Goal: Check status: Check status

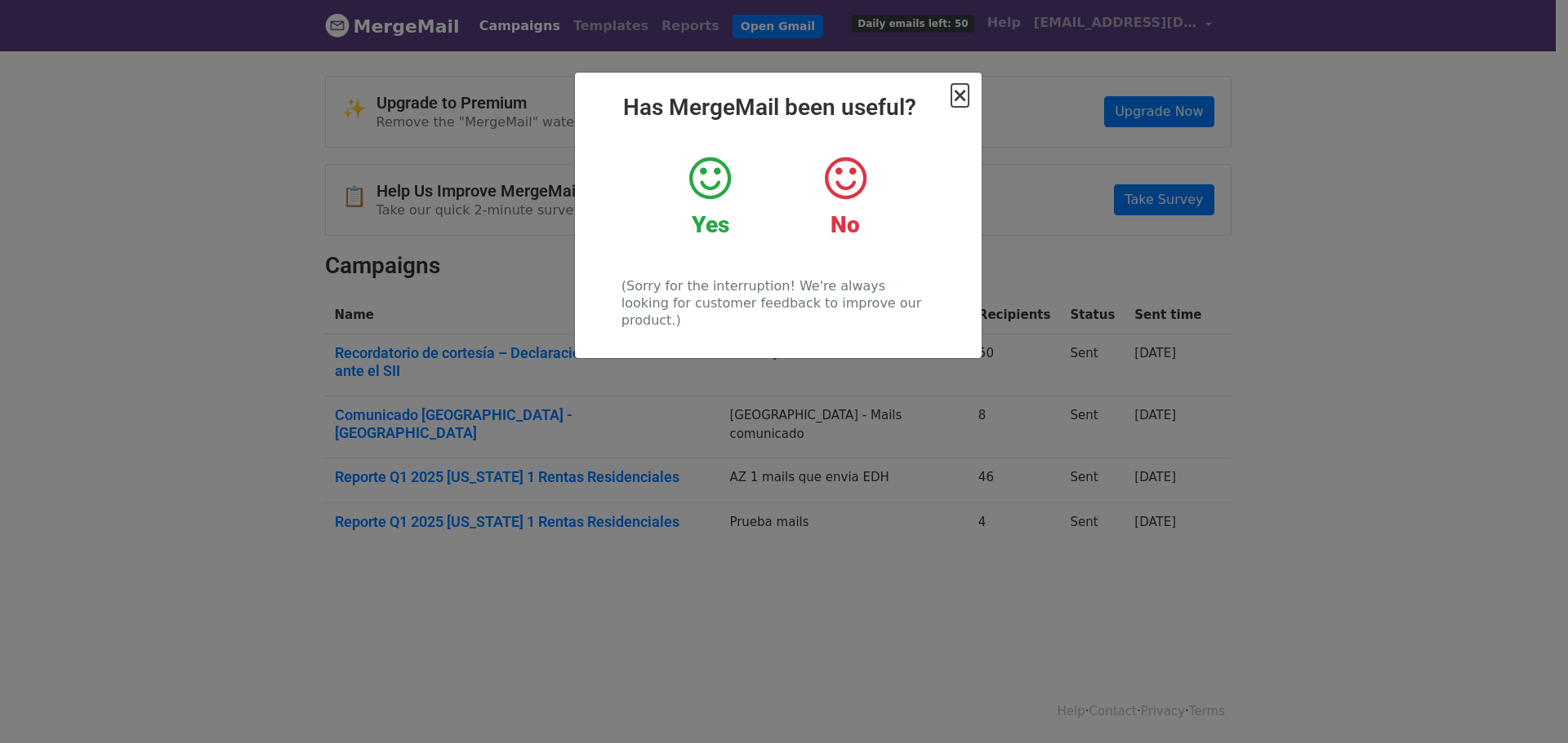
click at [963, 98] on span "×" at bounding box center [959, 95] width 16 height 23
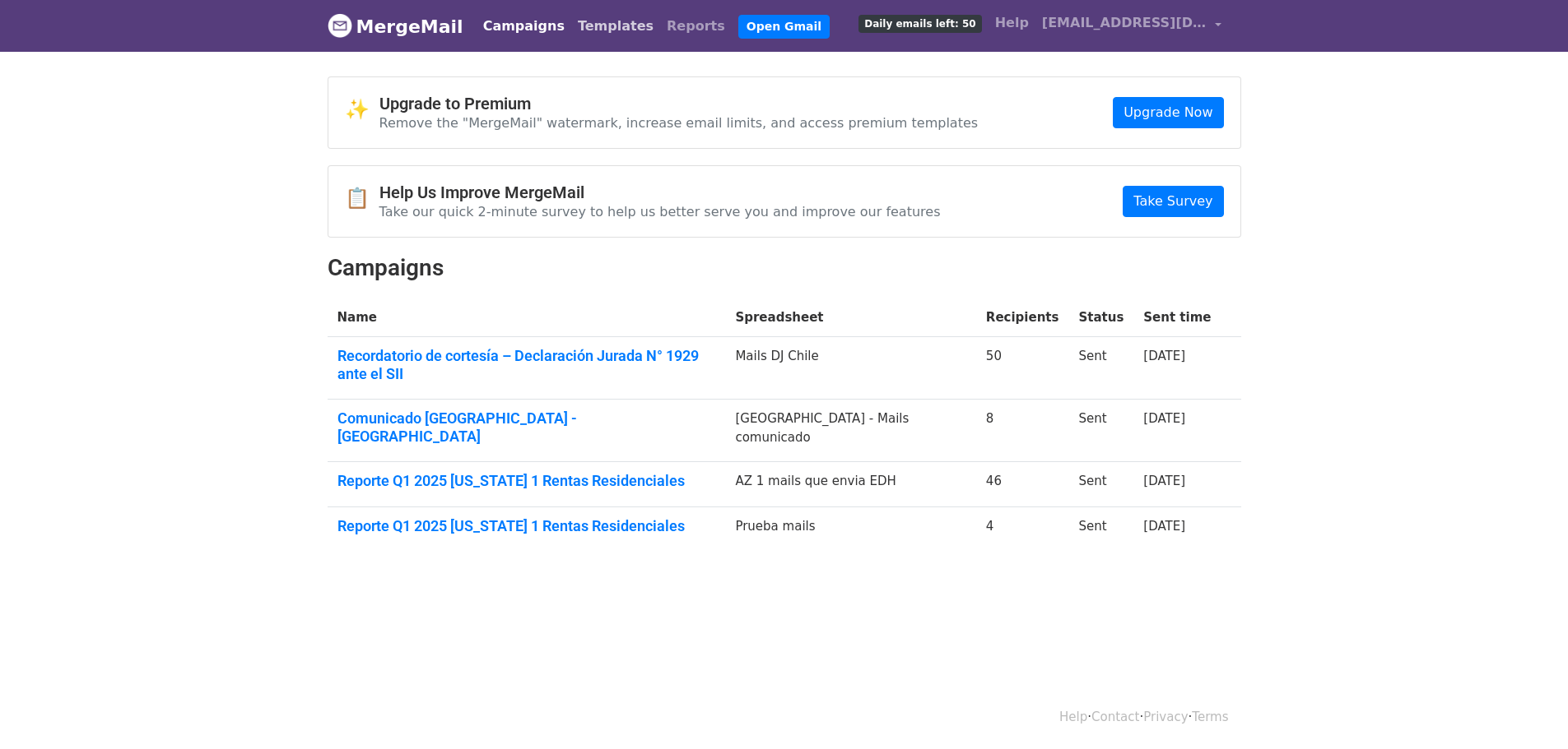
click at [572, 17] on link "Templates" at bounding box center [615, 26] width 88 height 33
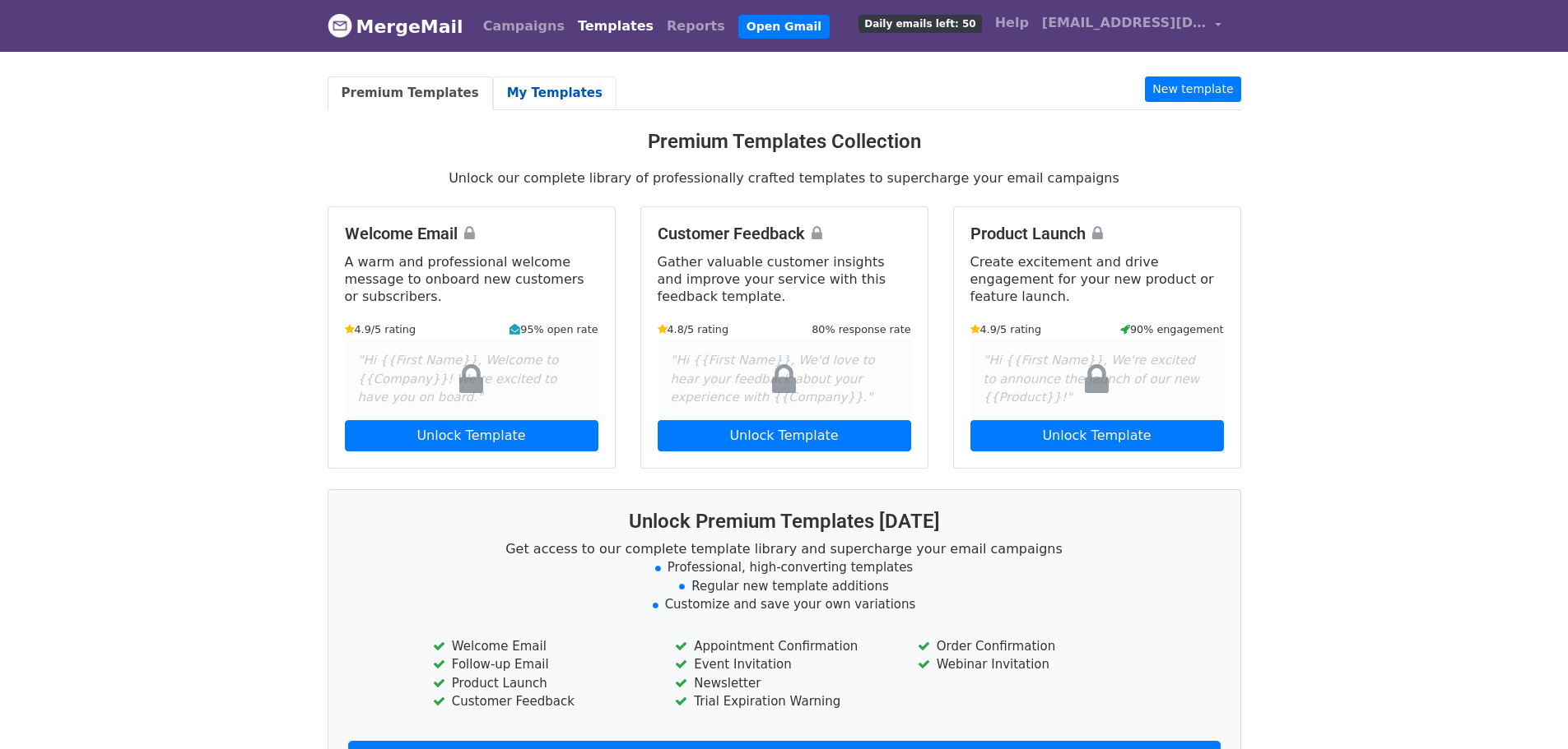
click at [554, 89] on link "My Templates" at bounding box center [554, 93] width 123 height 34
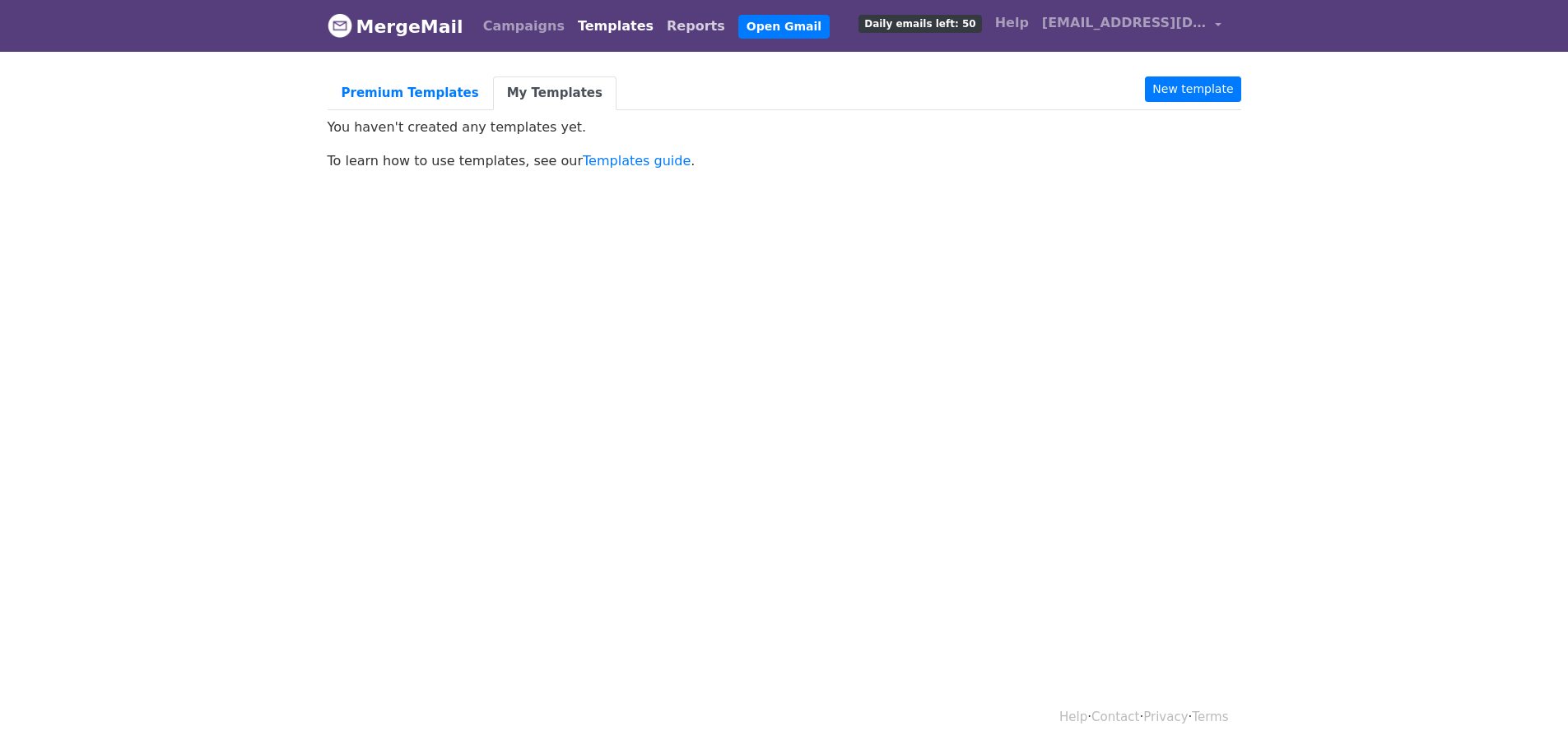
click at [660, 24] on link "Reports" at bounding box center [696, 26] width 72 height 33
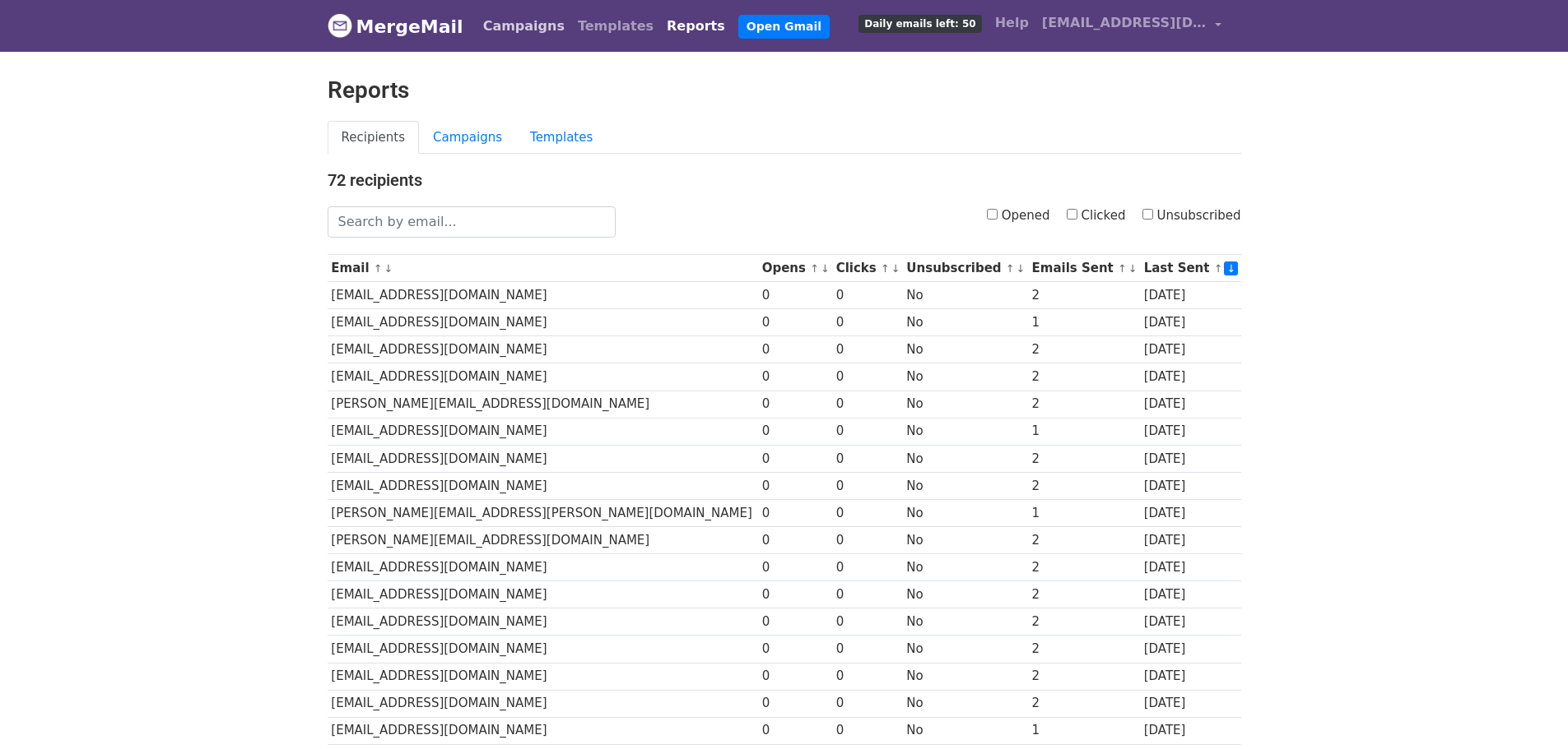
click at [509, 29] on link "Campaigns" at bounding box center [523, 26] width 94 height 33
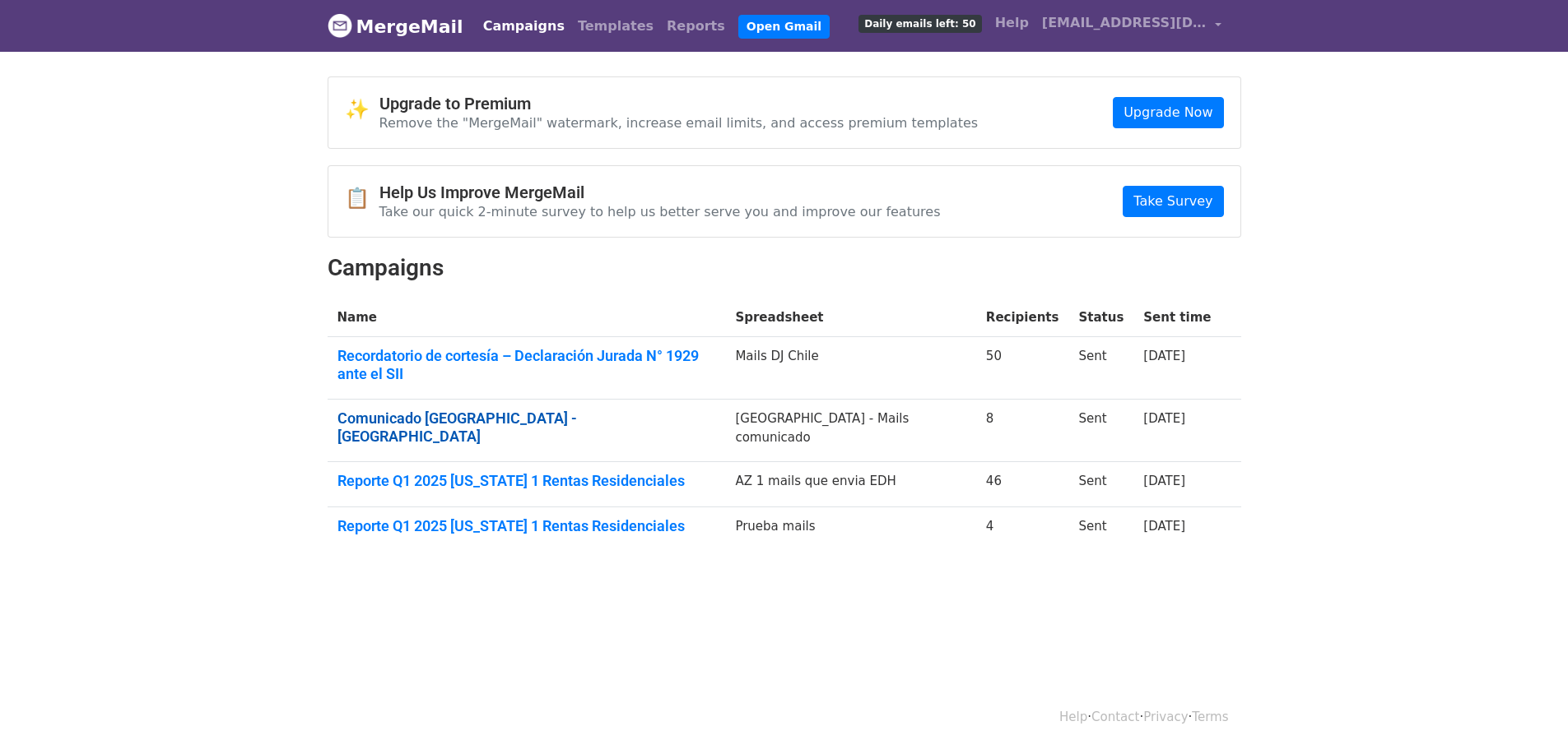
click at [455, 410] on link "Comunicado Millenia Park - Orlando" at bounding box center [526, 427] width 378 height 35
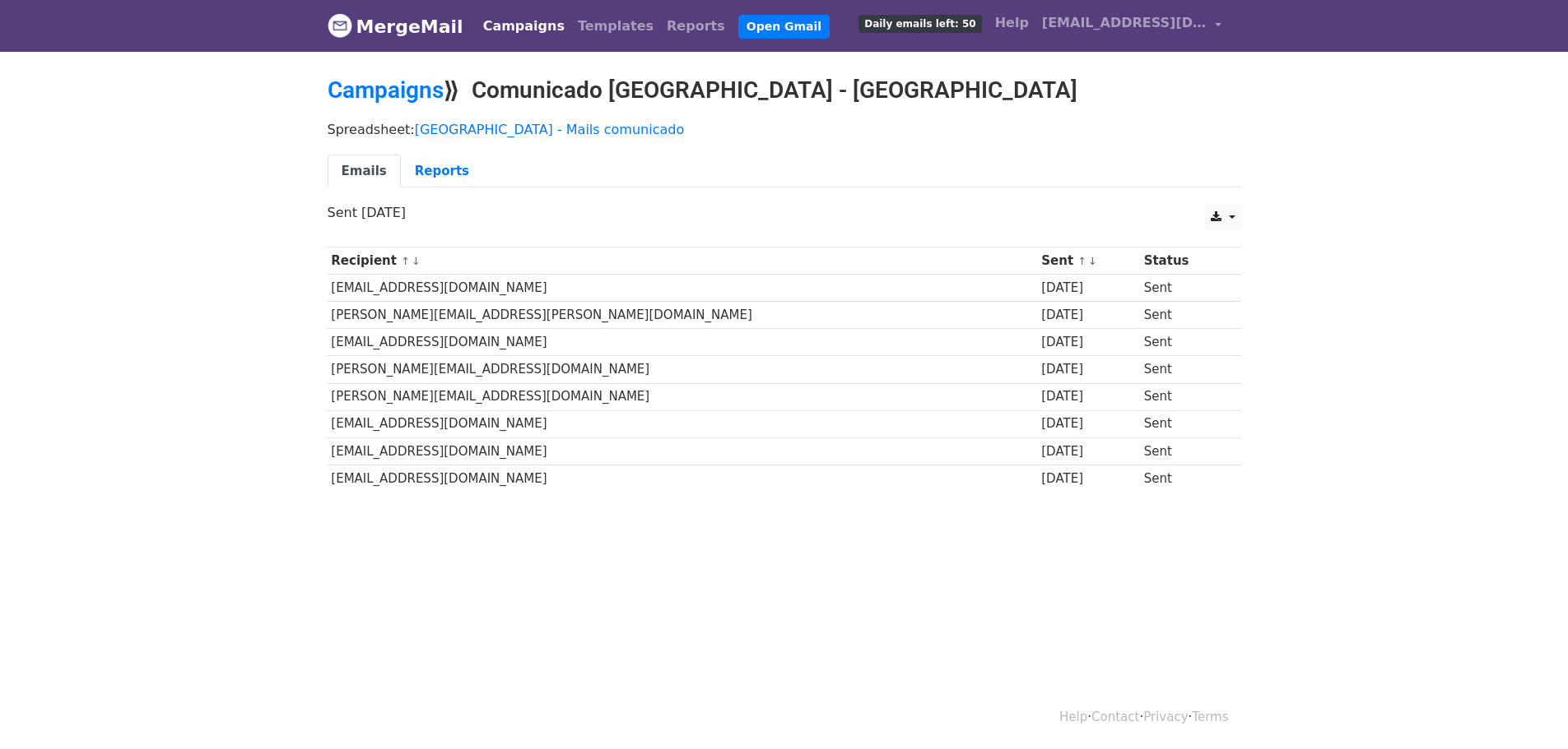
scroll to position [3, 0]
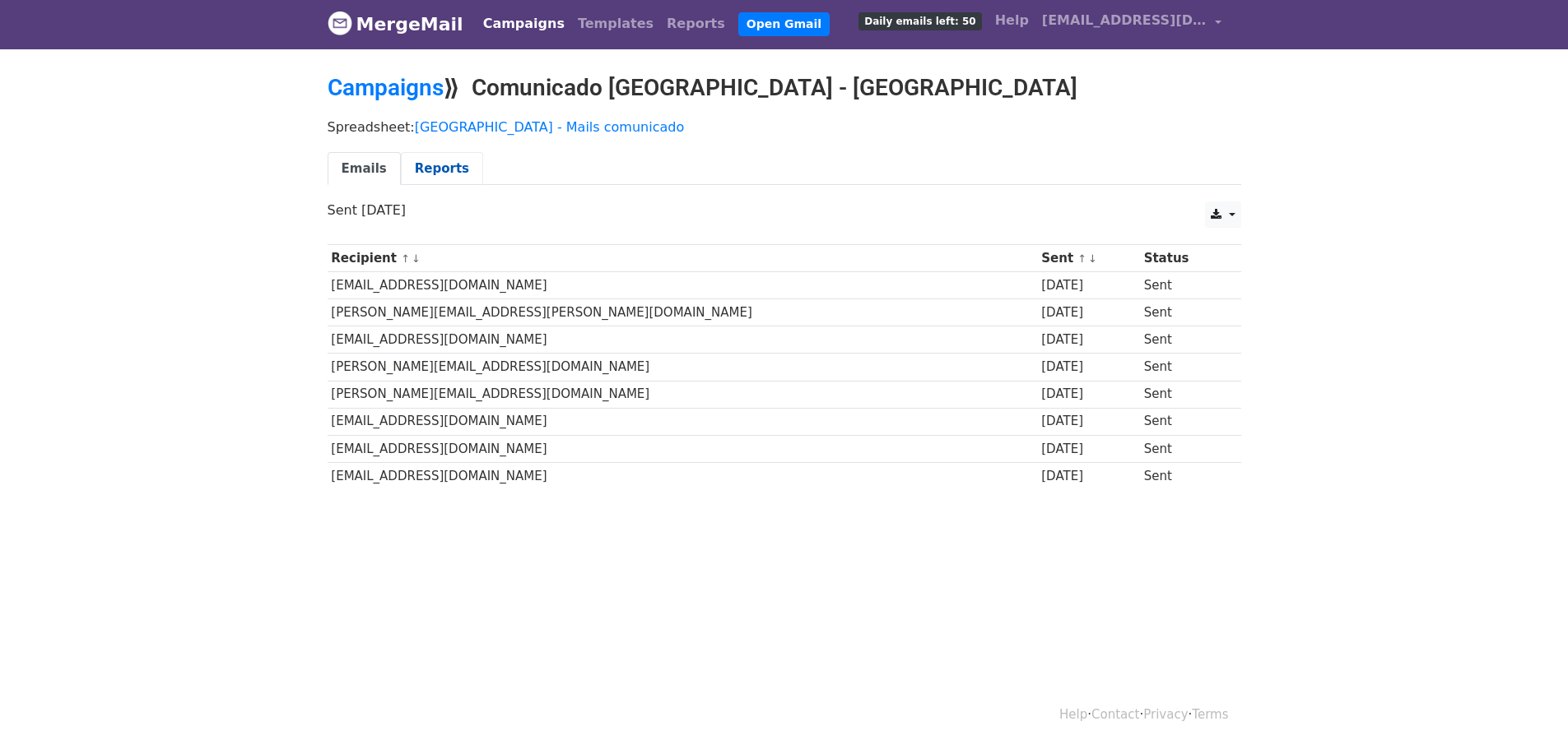
click at [419, 168] on link "Reports" at bounding box center [441, 169] width 83 height 34
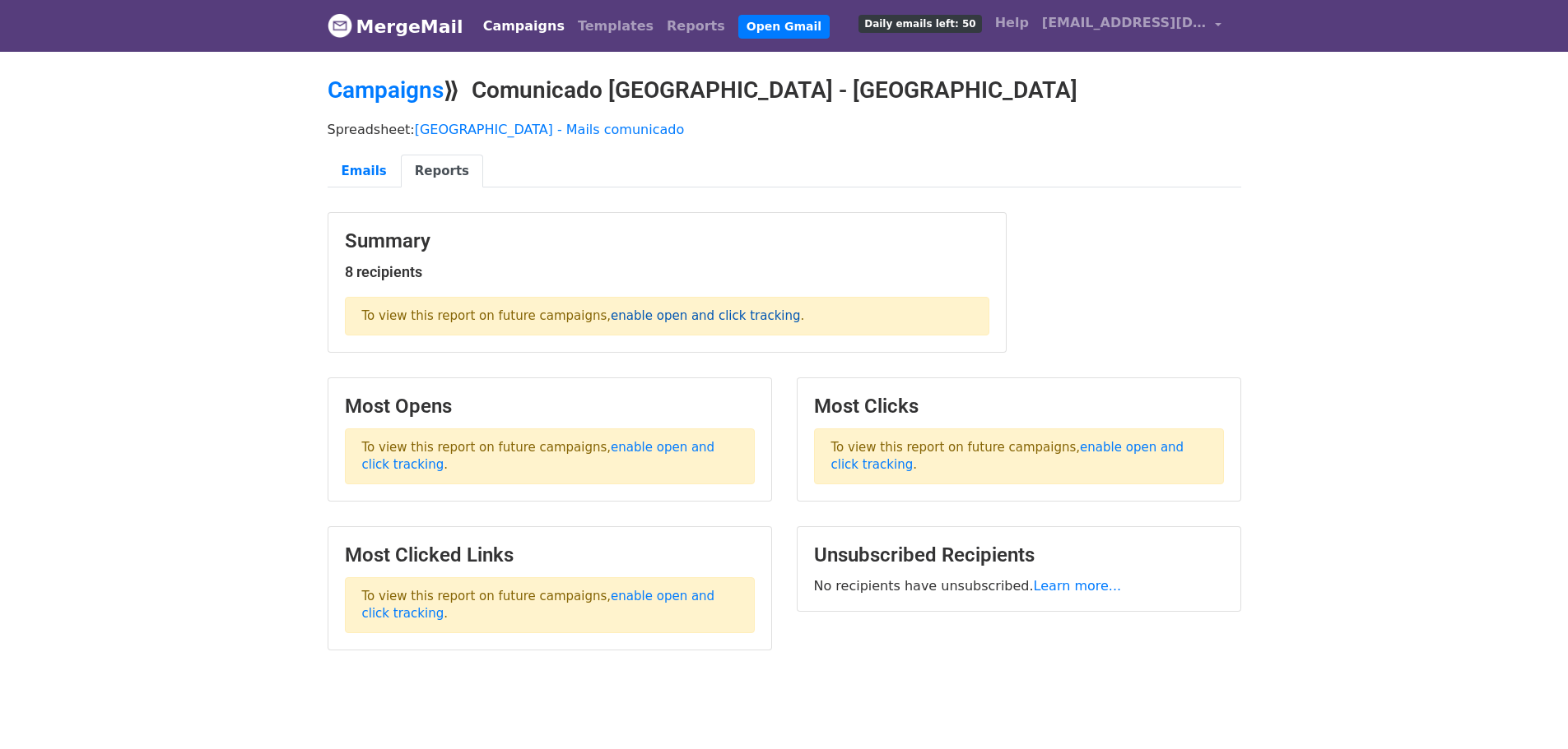
click at [620, 320] on link "enable open and click tracking" at bounding box center [705, 315] width 190 height 15
click at [578, 29] on link "Templates" at bounding box center [615, 26] width 88 height 33
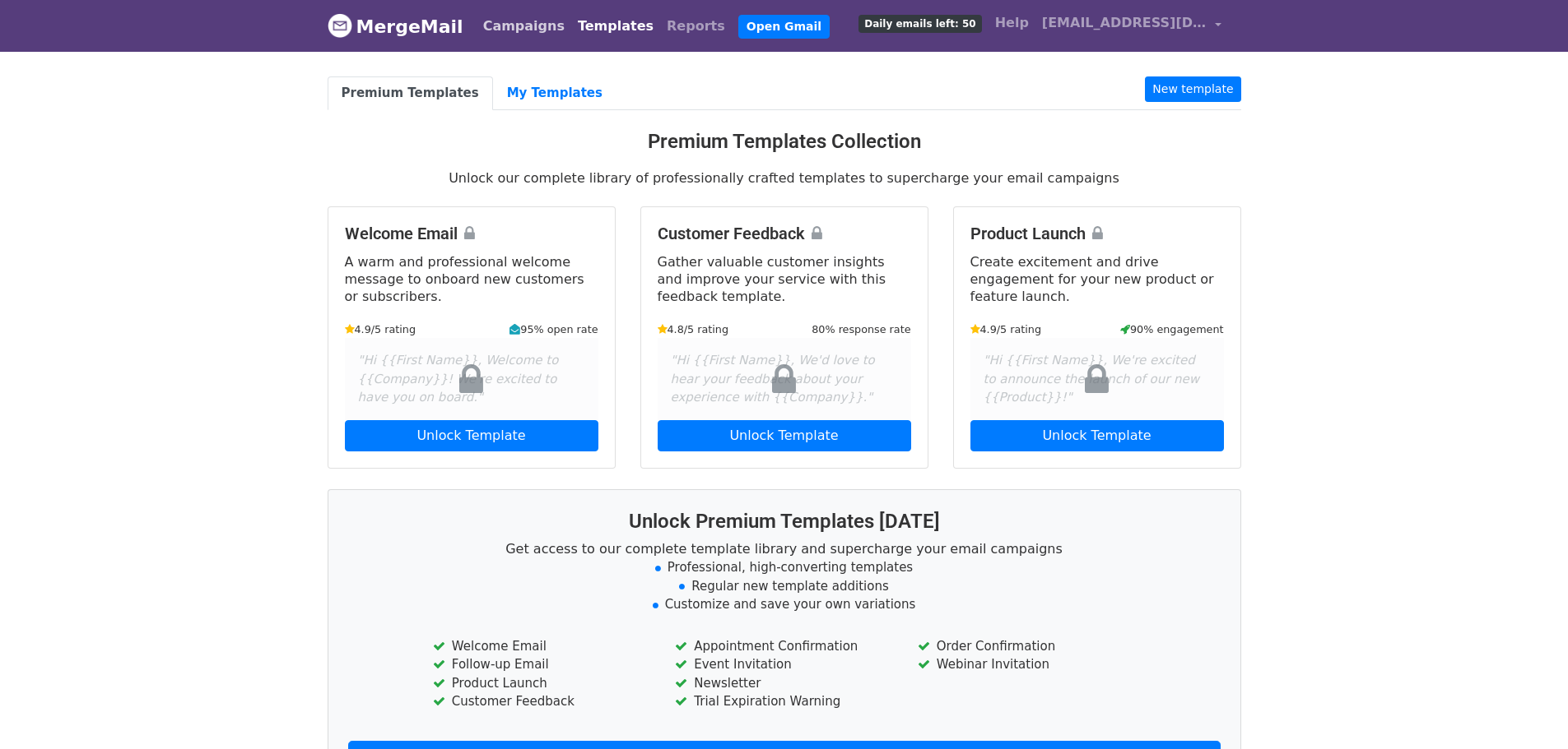
click at [511, 19] on link "Campaigns" at bounding box center [523, 26] width 94 height 33
